Goal: Navigation & Orientation: Find specific page/section

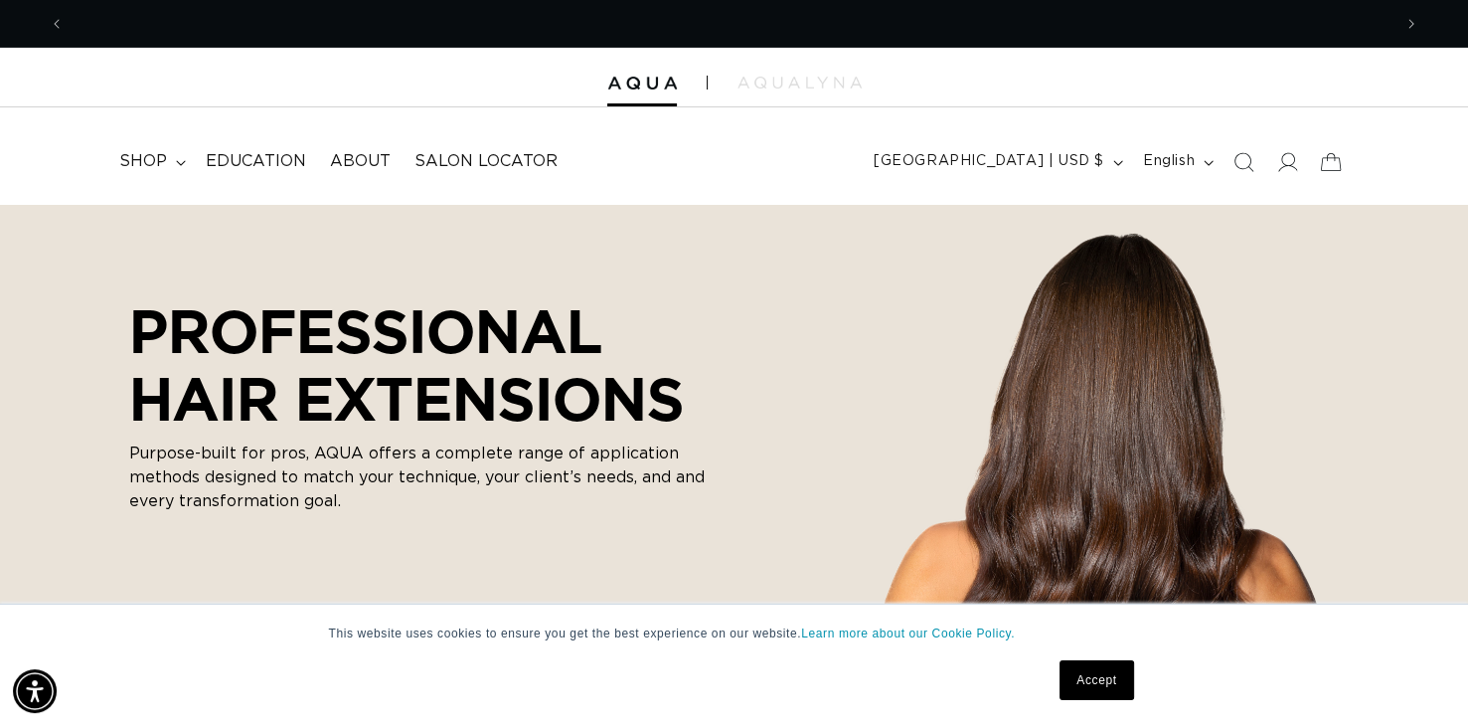
scroll to position [0, 1326]
click at [475, 158] on span "Salon Locator" at bounding box center [485, 161] width 143 height 21
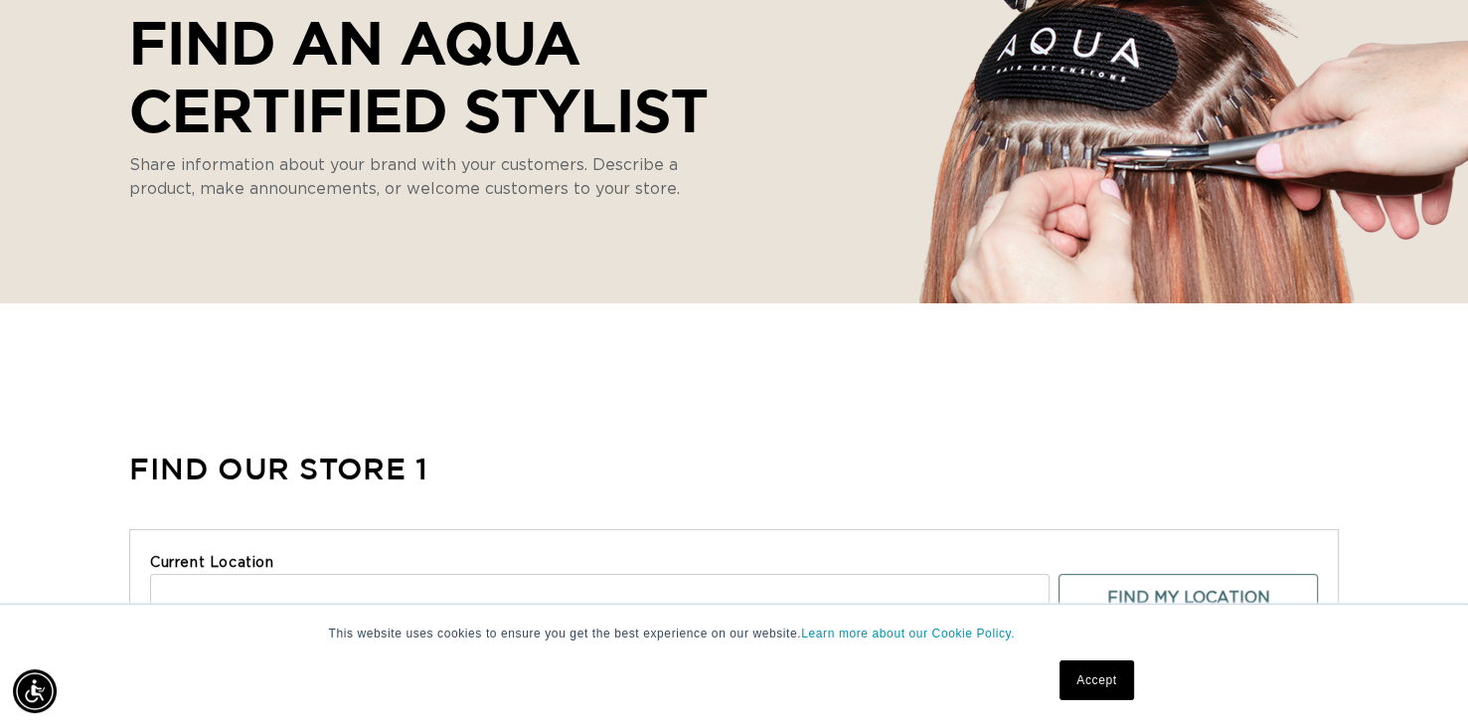
scroll to position [596, 0]
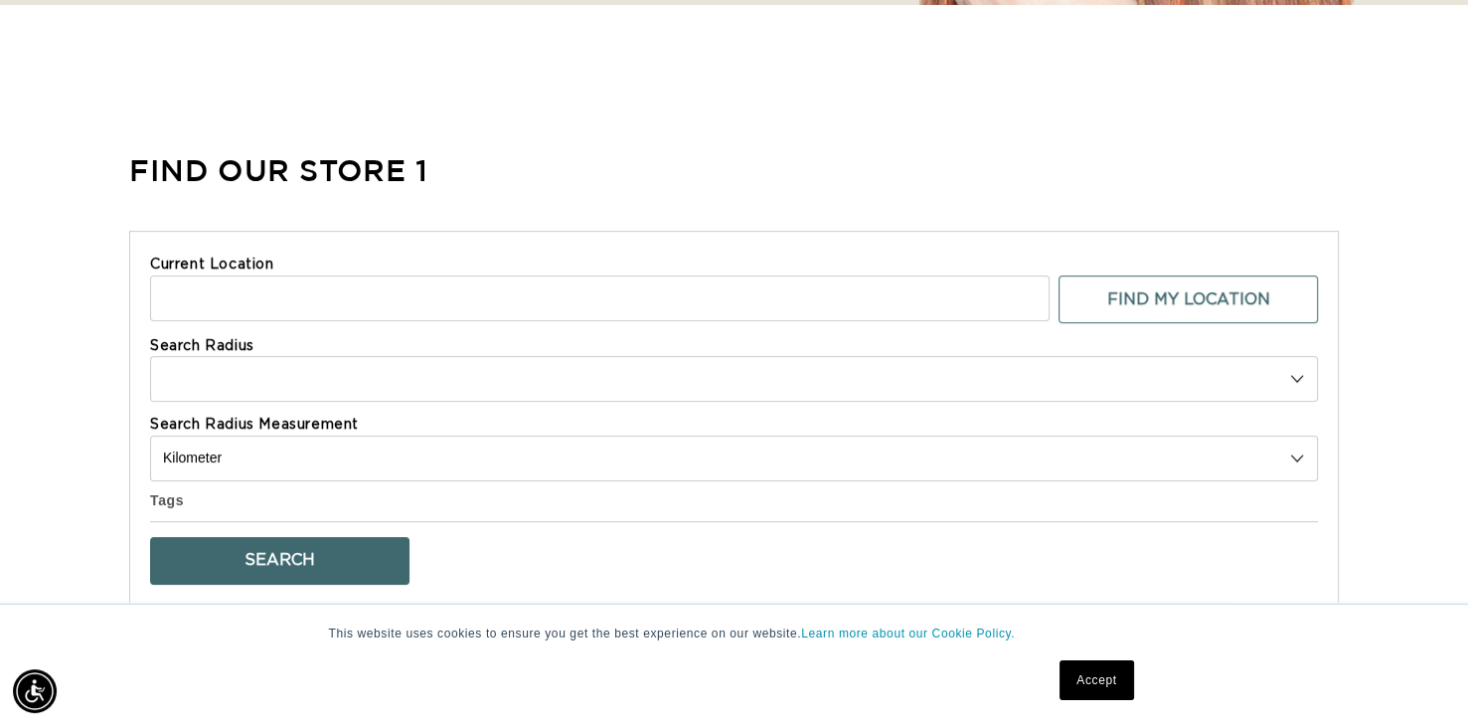
select select "m"
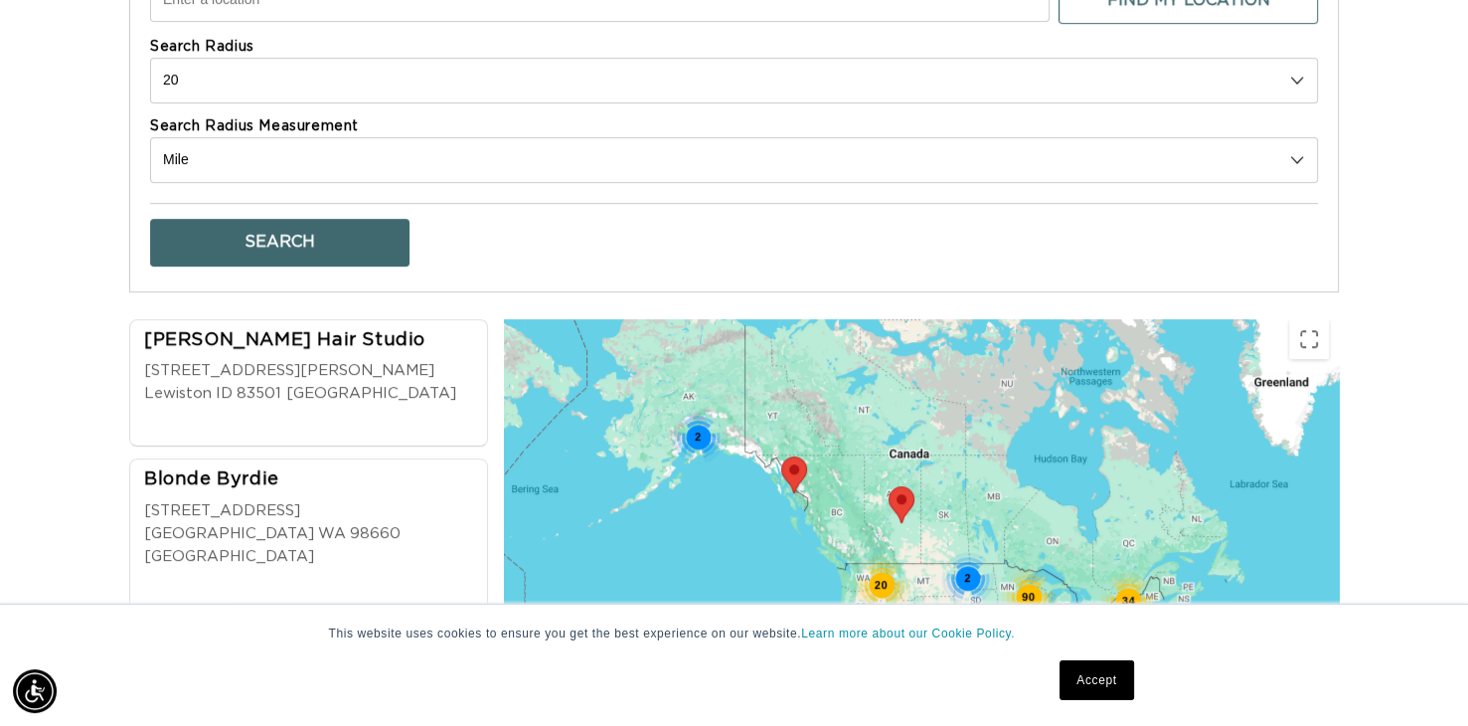
scroll to position [696, 0]
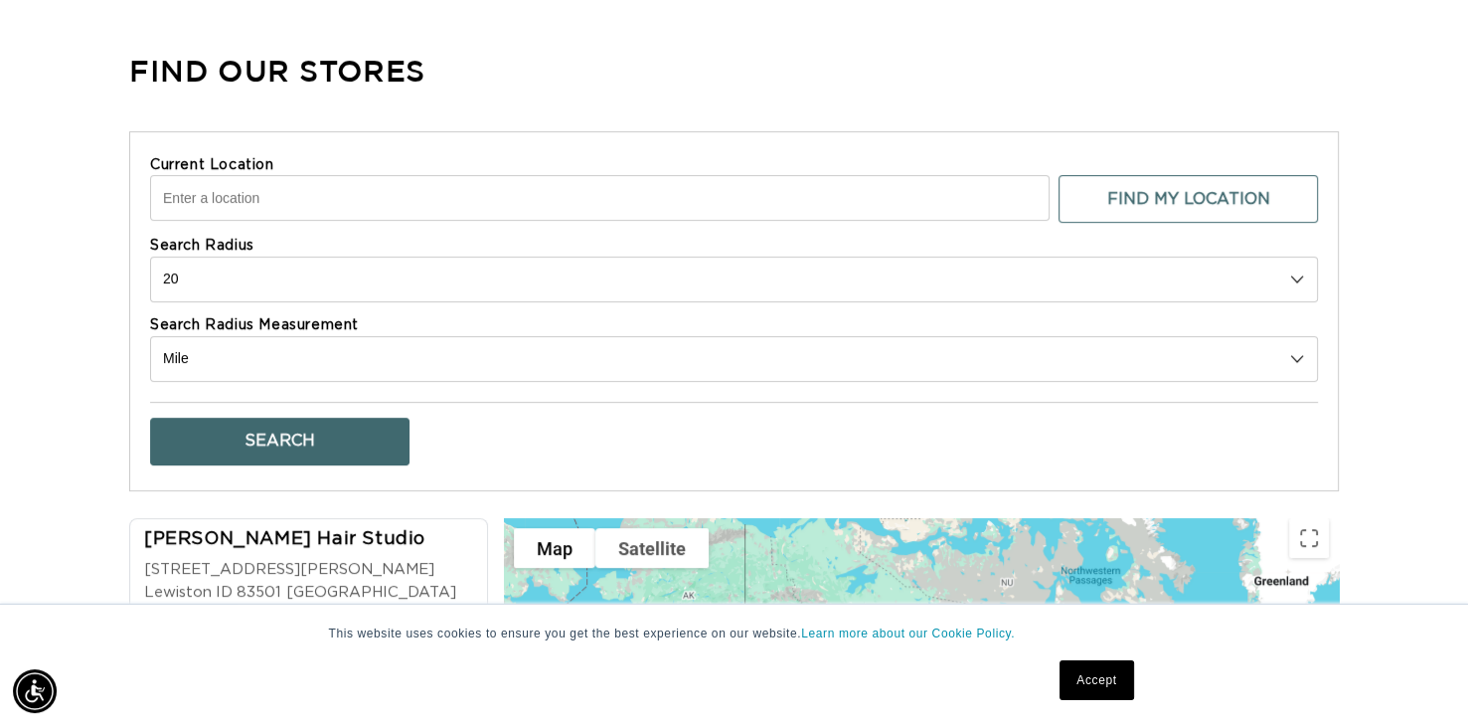
click at [217, 200] on input "Current Location" at bounding box center [599, 198] width 899 height 46
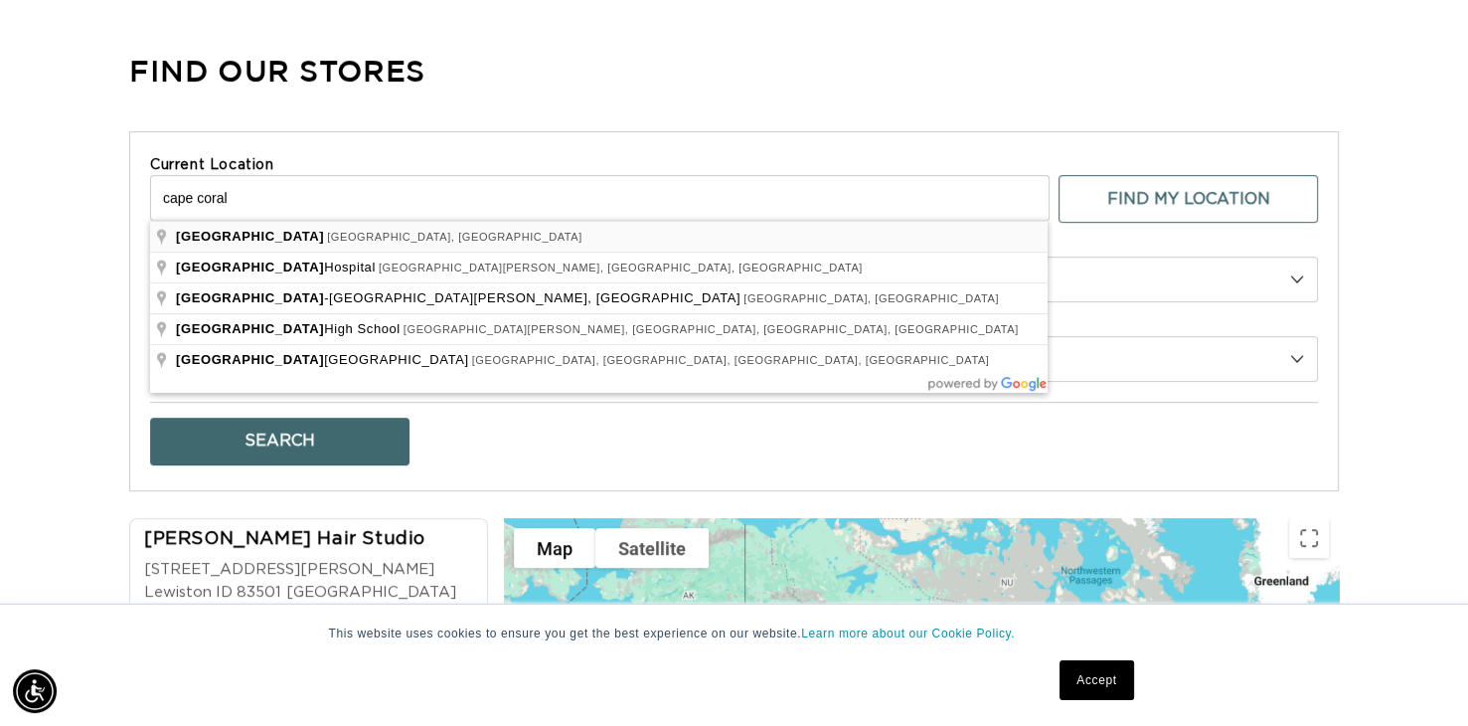
scroll to position [0, 2653]
type input "Cape Coral, FL, USA"
